Goal: Information Seeking & Learning: Learn about a topic

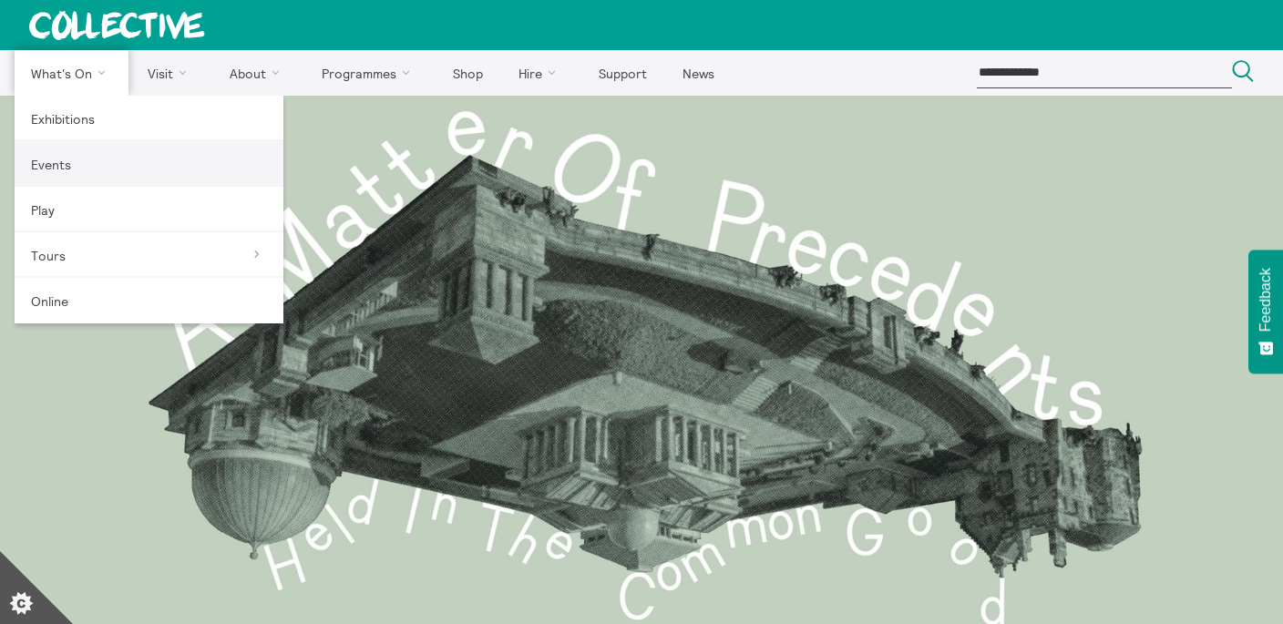
click at [46, 175] on link "Events" at bounding box center [149, 164] width 269 height 46
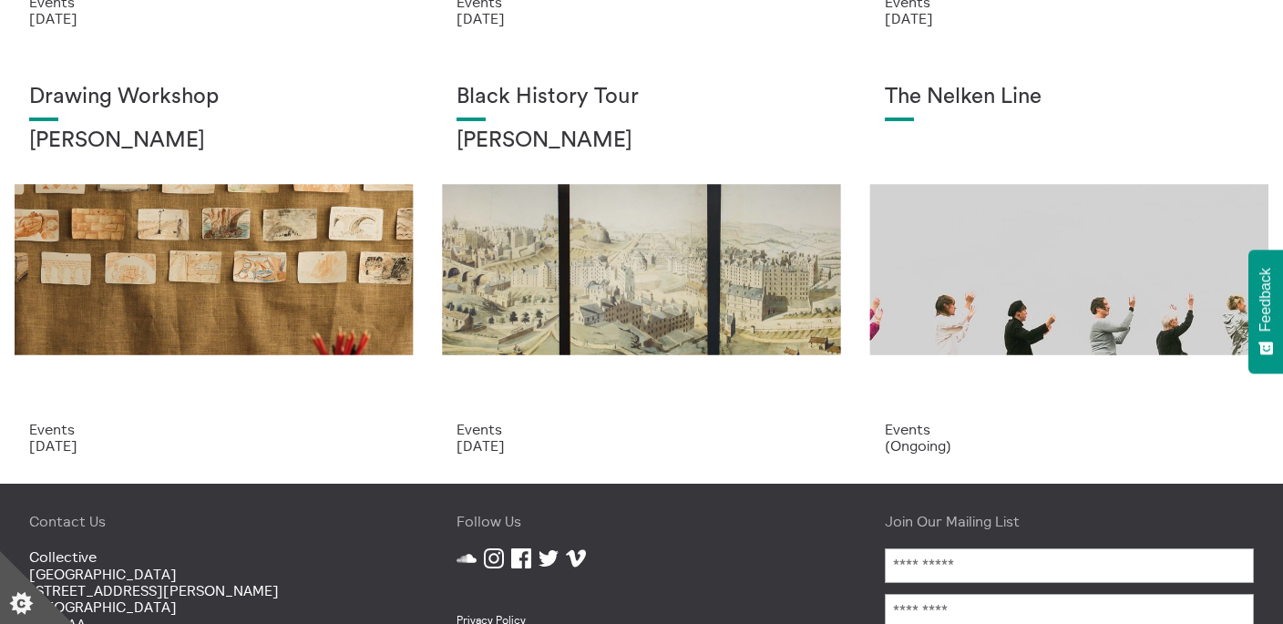
scroll to position [470, 0]
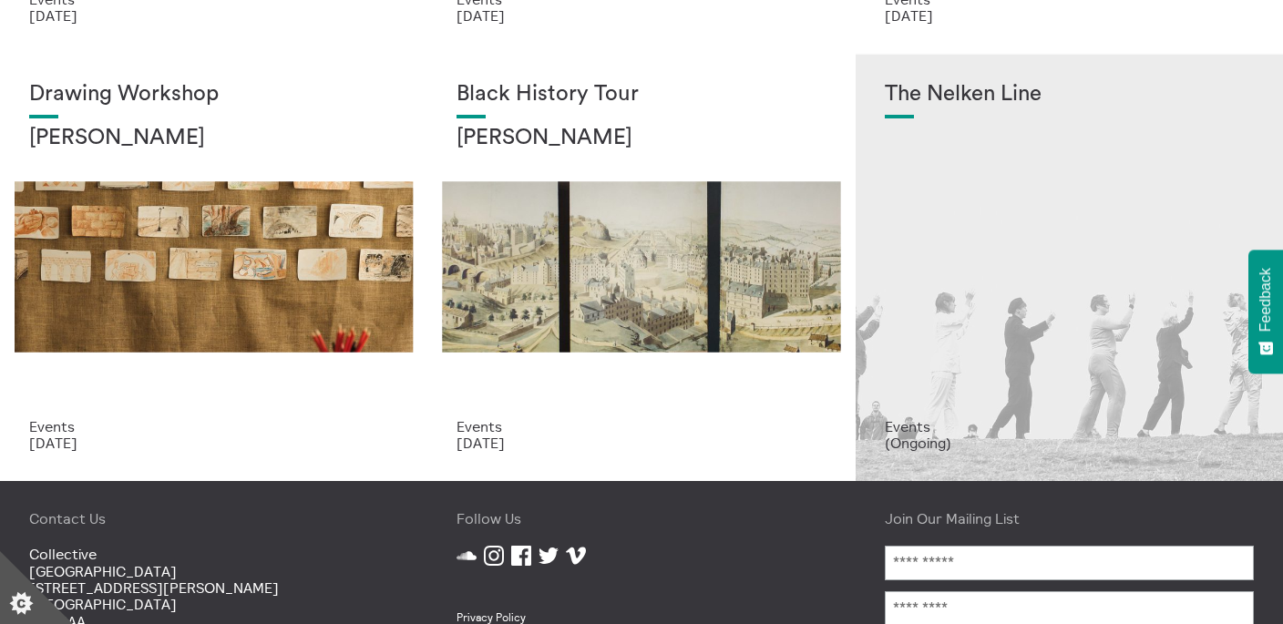
click at [958, 247] on div "The Nelken Line" at bounding box center [1069, 250] width 369 height 336
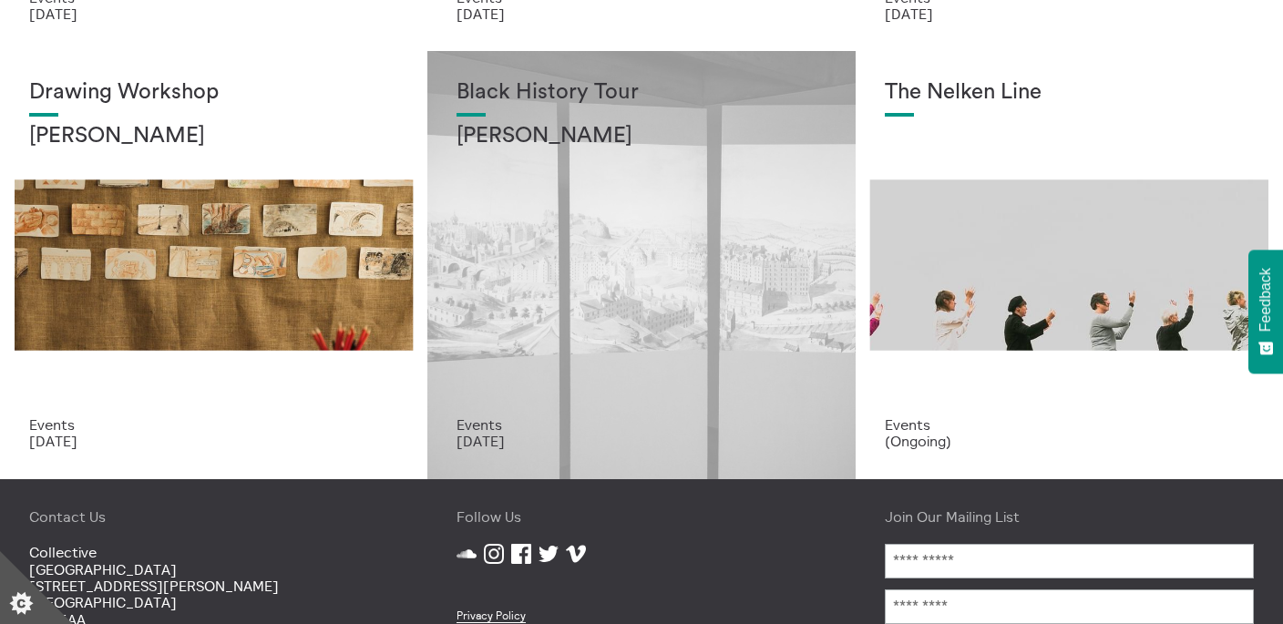
scroll to position [474, 0]
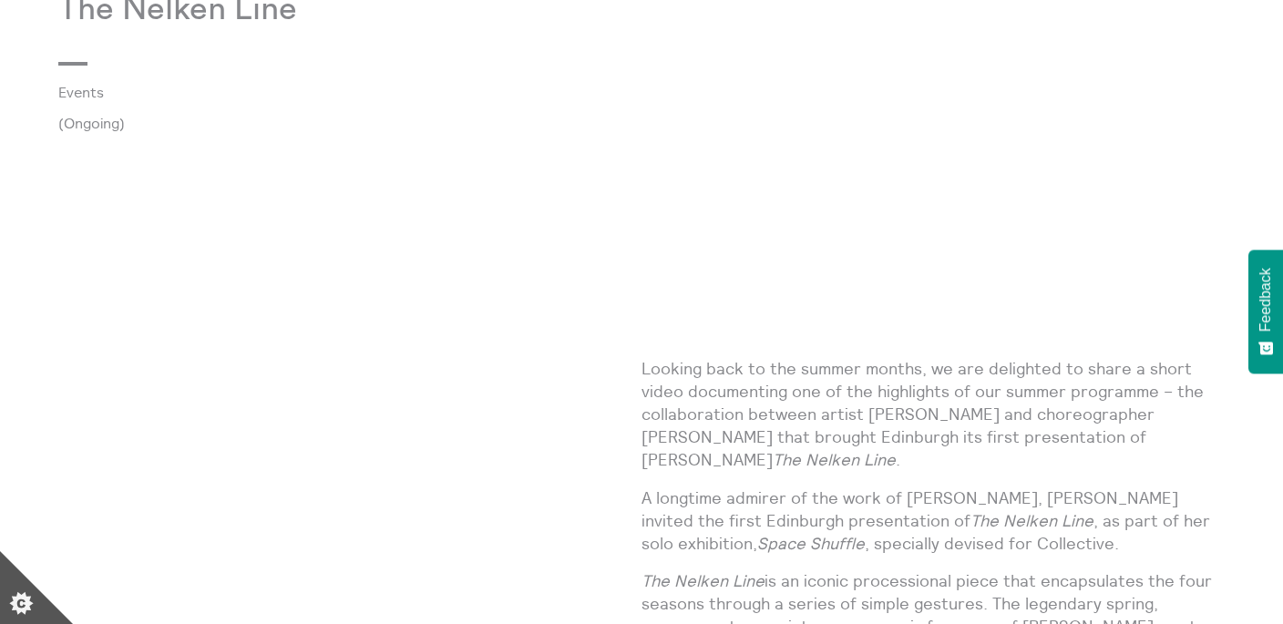
scroll to position [743, 0]
